Goal: Obtain resource: Download file/media

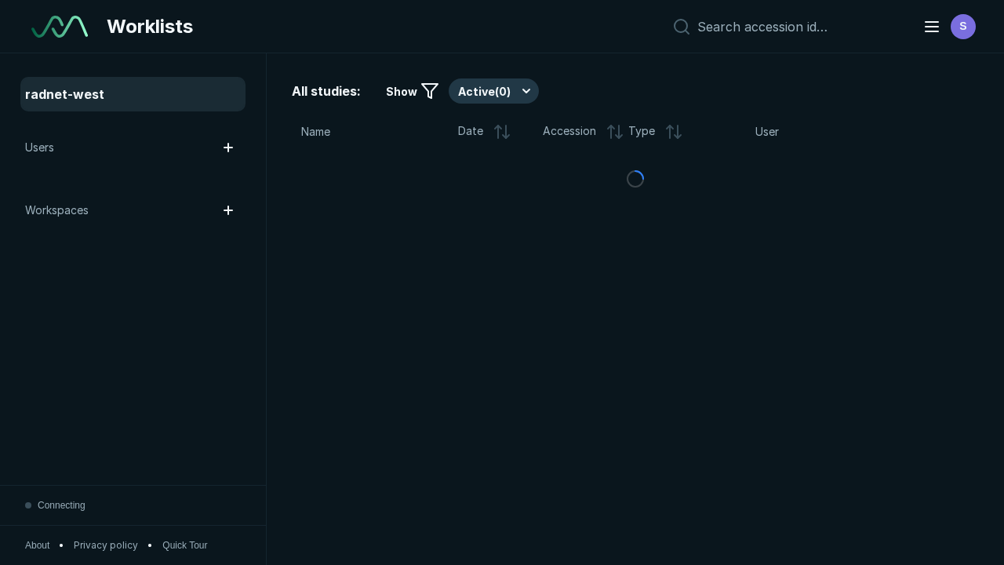
scroll to position [4283, 6533]
